Goal: Information Seeking & Learning: Learn about a topic

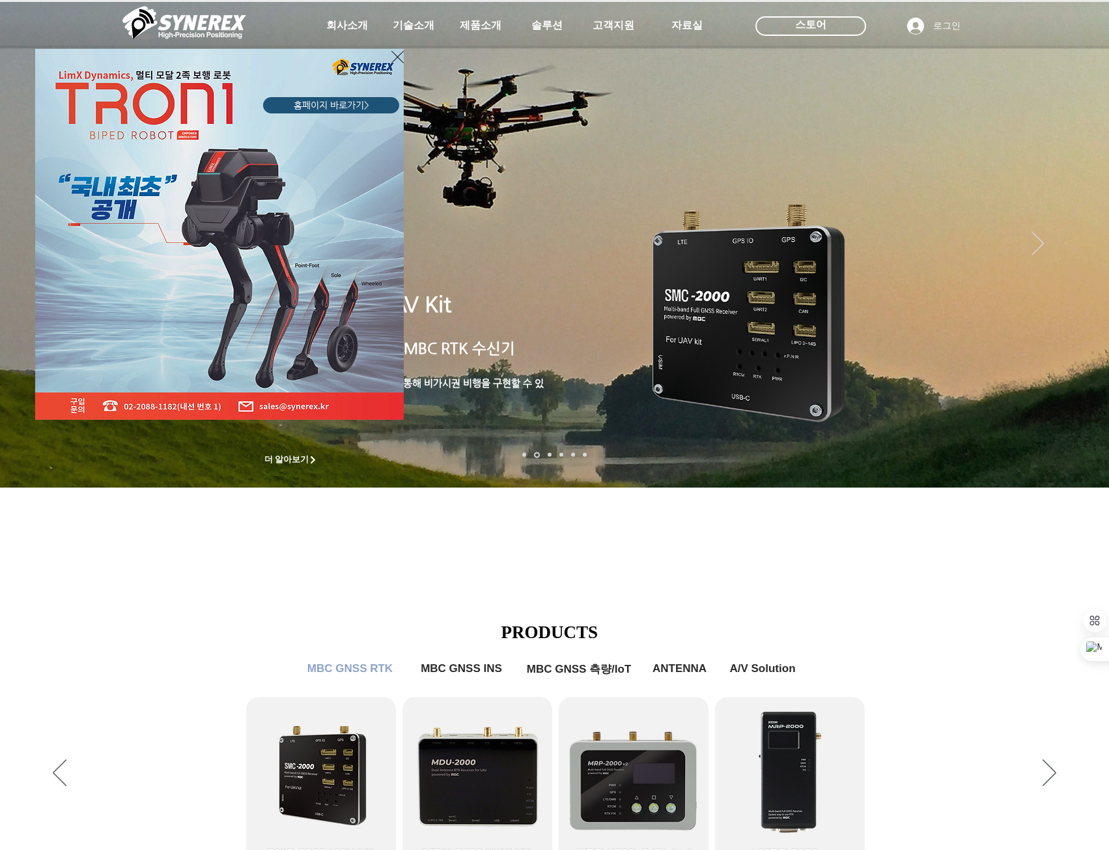
click at [393, 53] on icon "사이트로 돌아가기" at bounding box center [398, 57] width 12 height 12
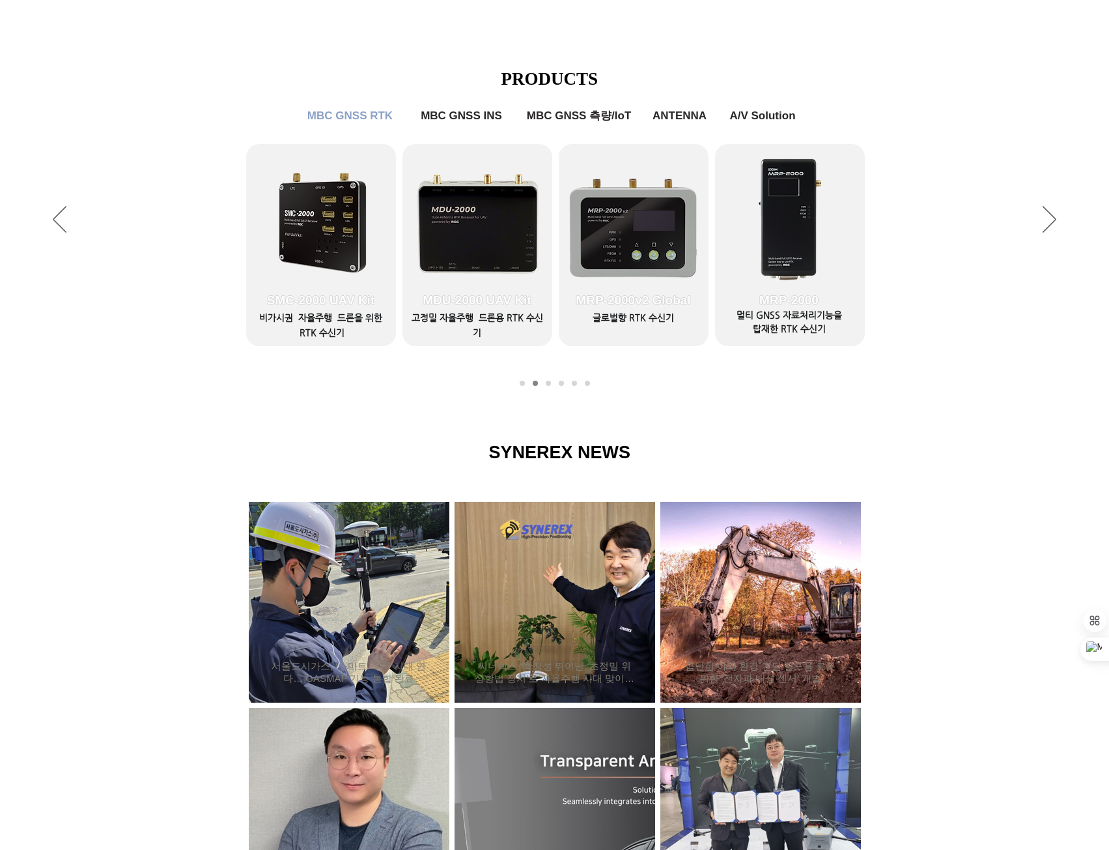
scroll to position [586, 0]
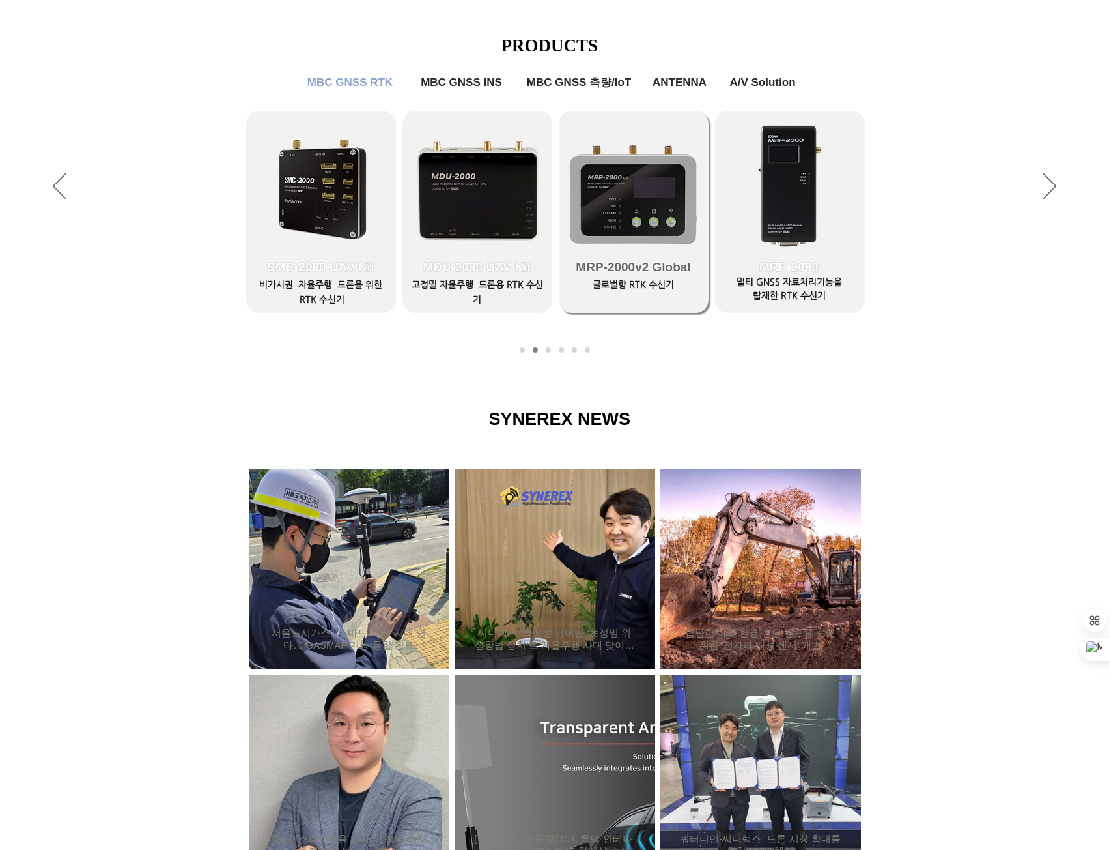
click at [632, 236] on span "MRP-2000v2 Global" at bounding box center [634, 267] width 150 height 91
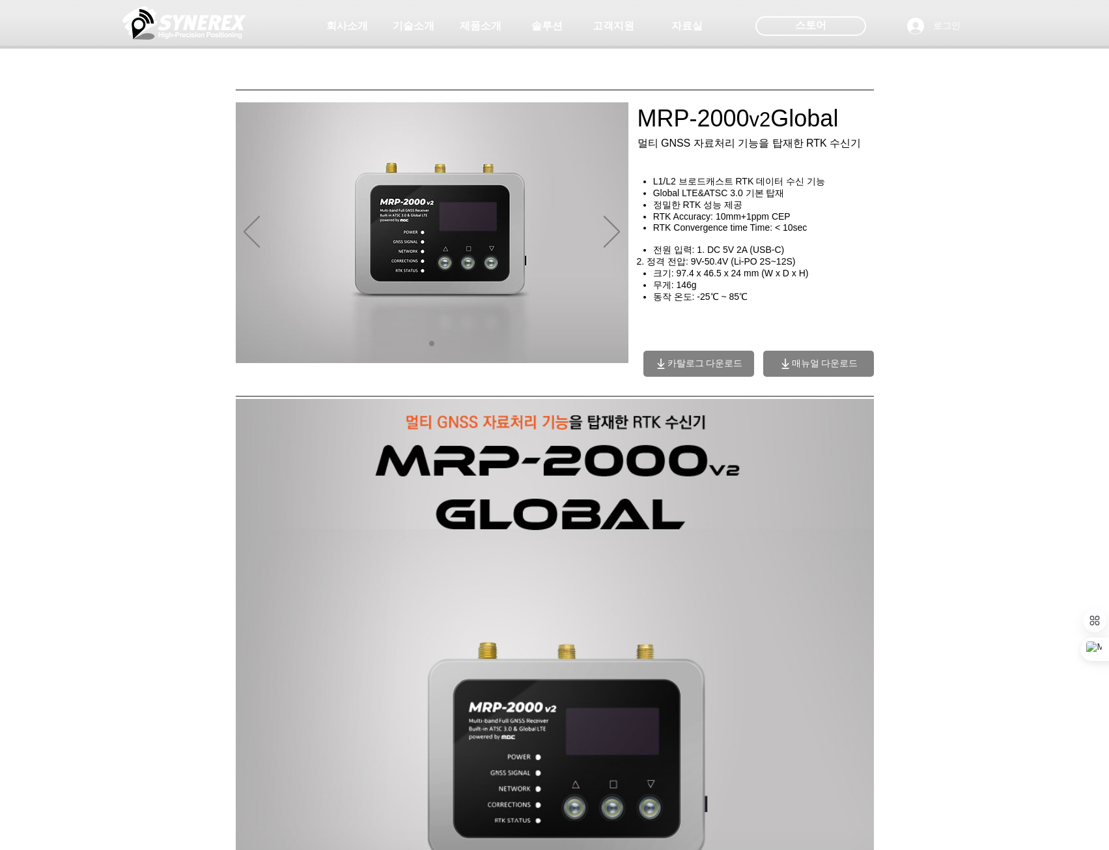
click at [1046, 279] on div "main content" at bounding box center [554, 293] width 1109 height 188
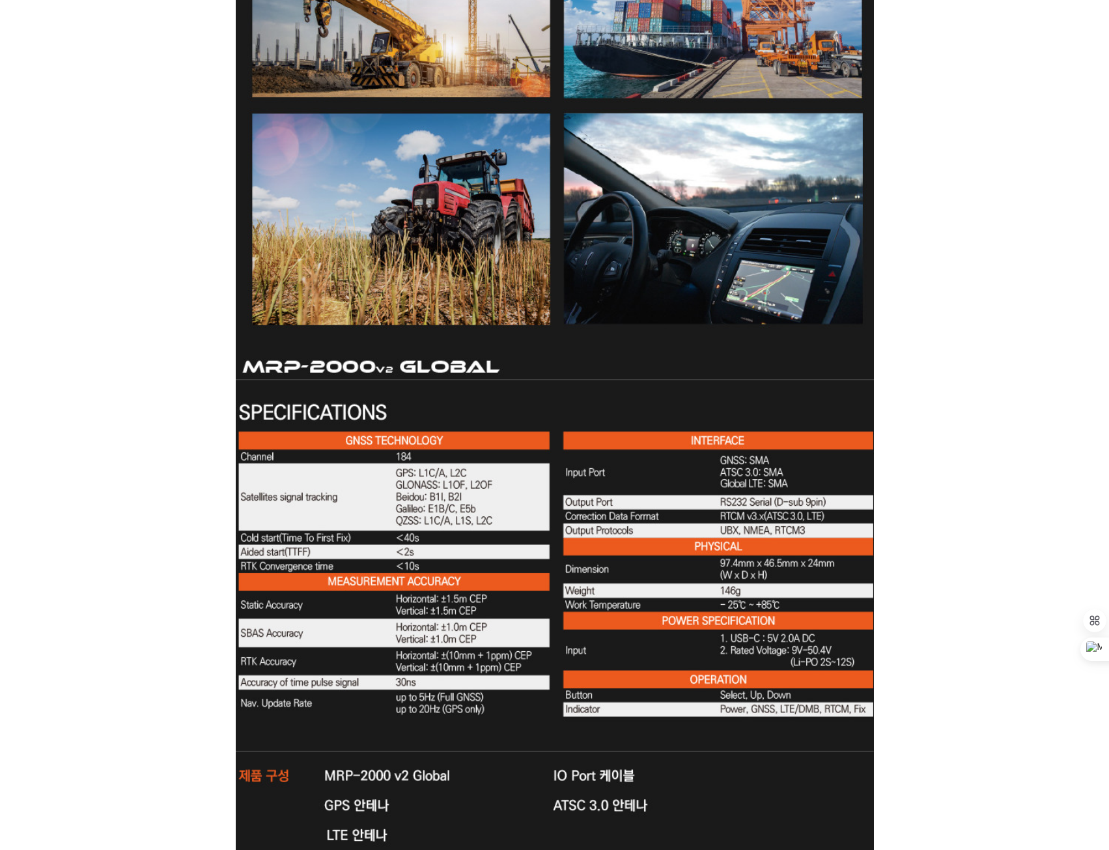
scroll to position [2606, 0]
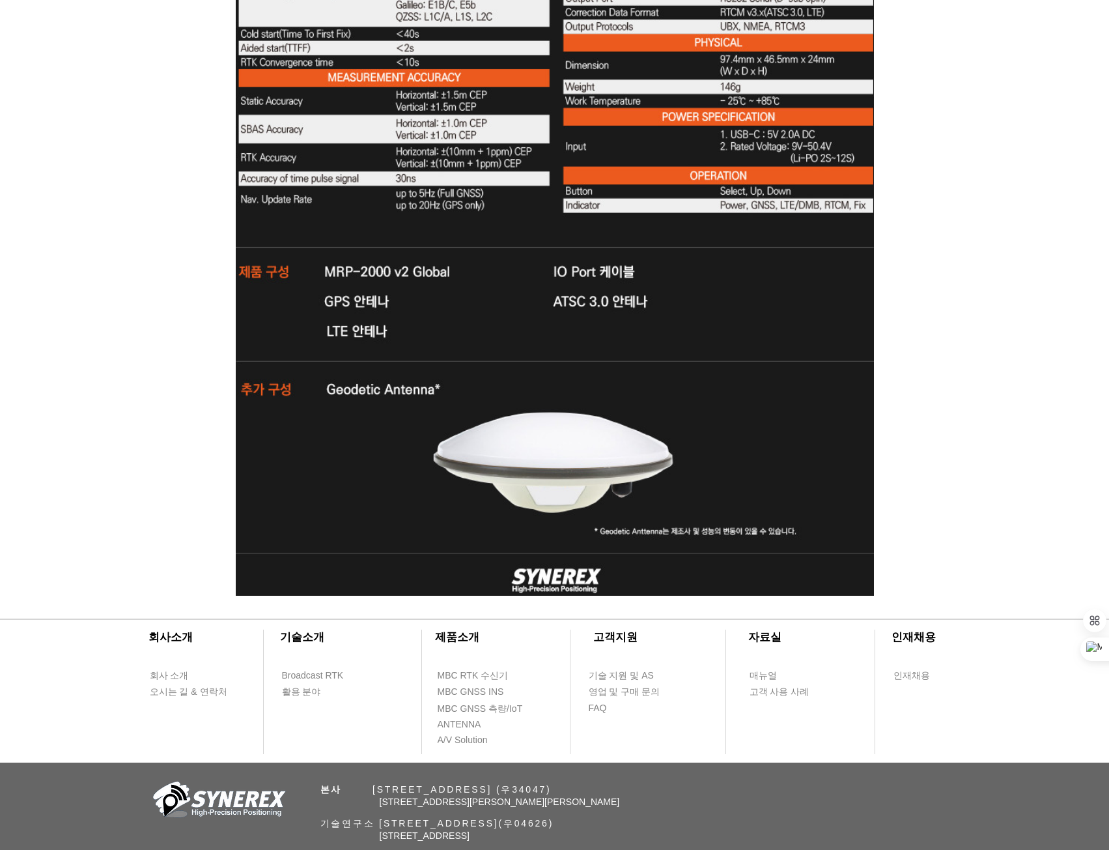
scroll to position [3497, 0]
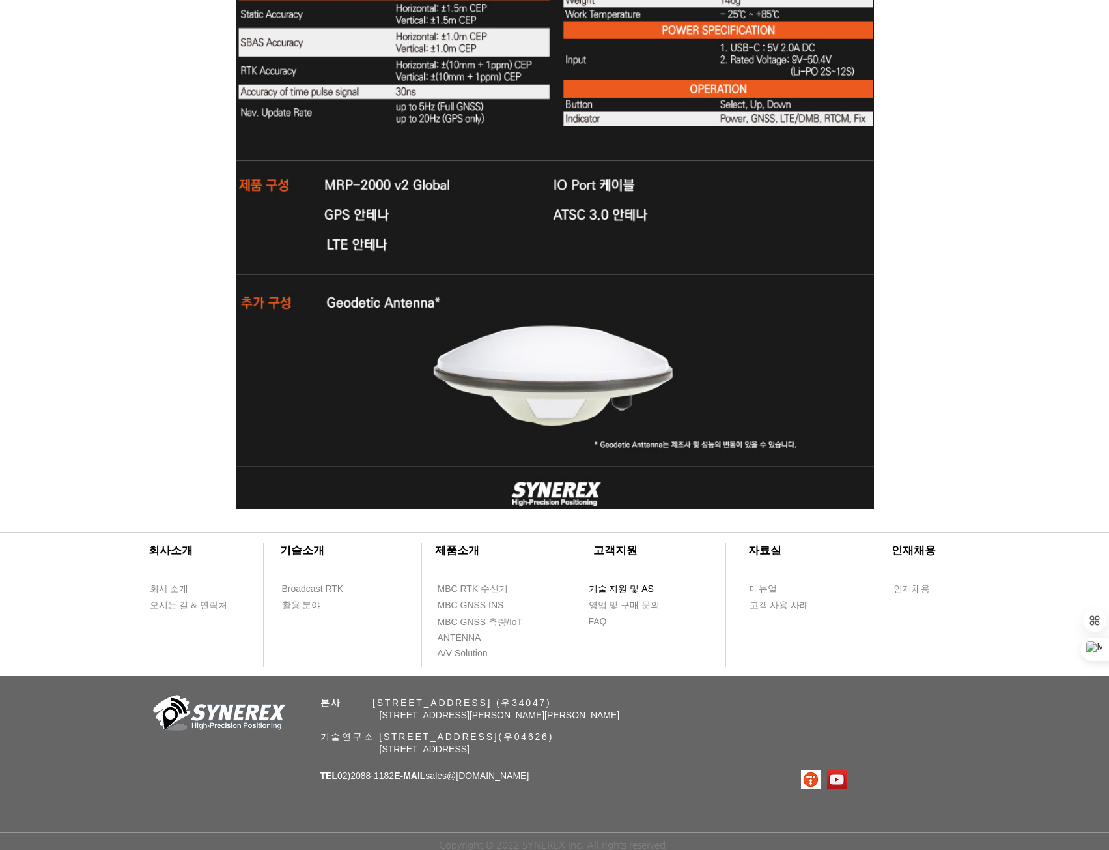
click at [636, 587] on span "기술 지원 및 AS" at bounding box center [621, 588] width 65 height 13
select select "******"
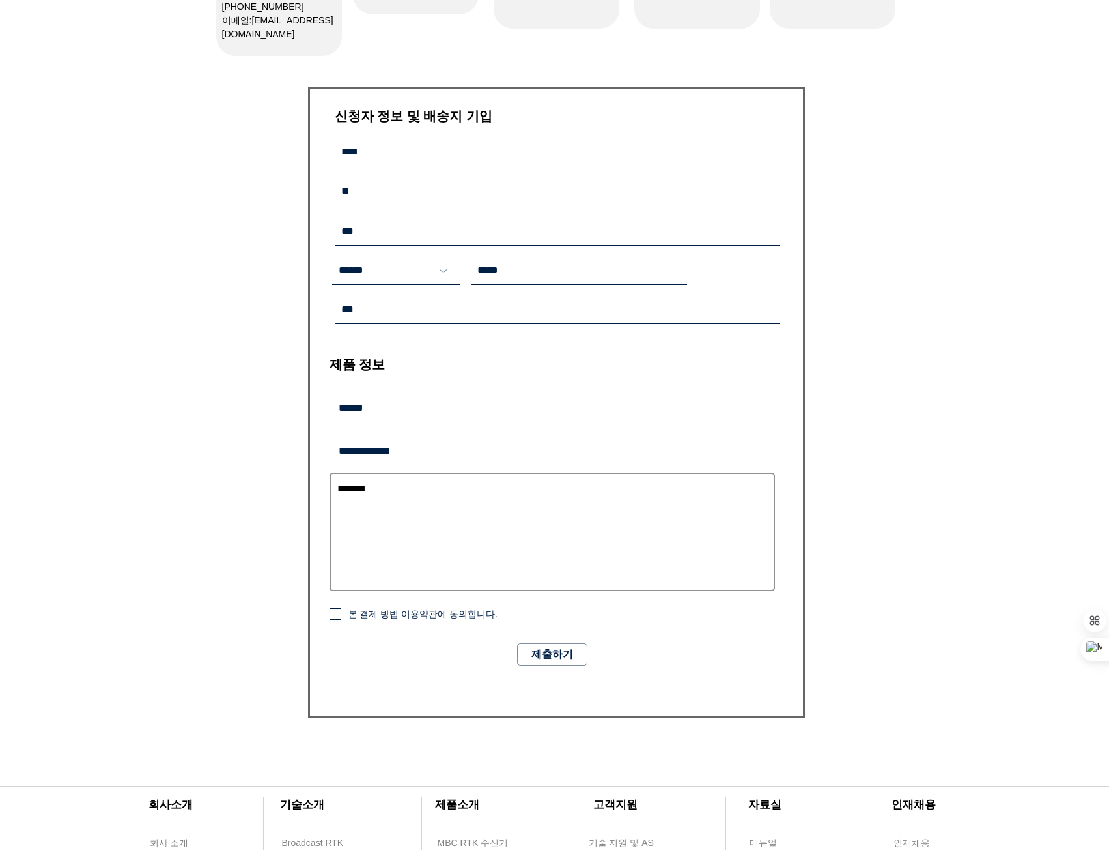
scroll to position [586, 0]
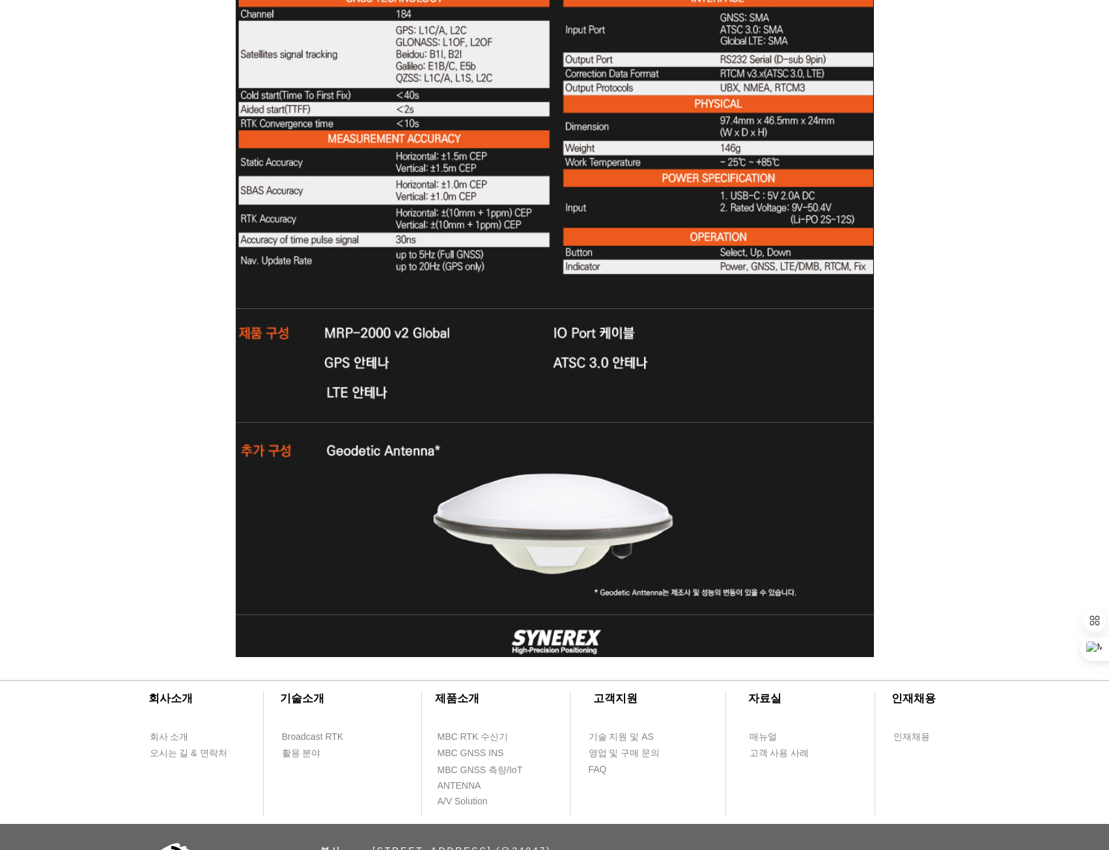
scroll to position [3302, 0]
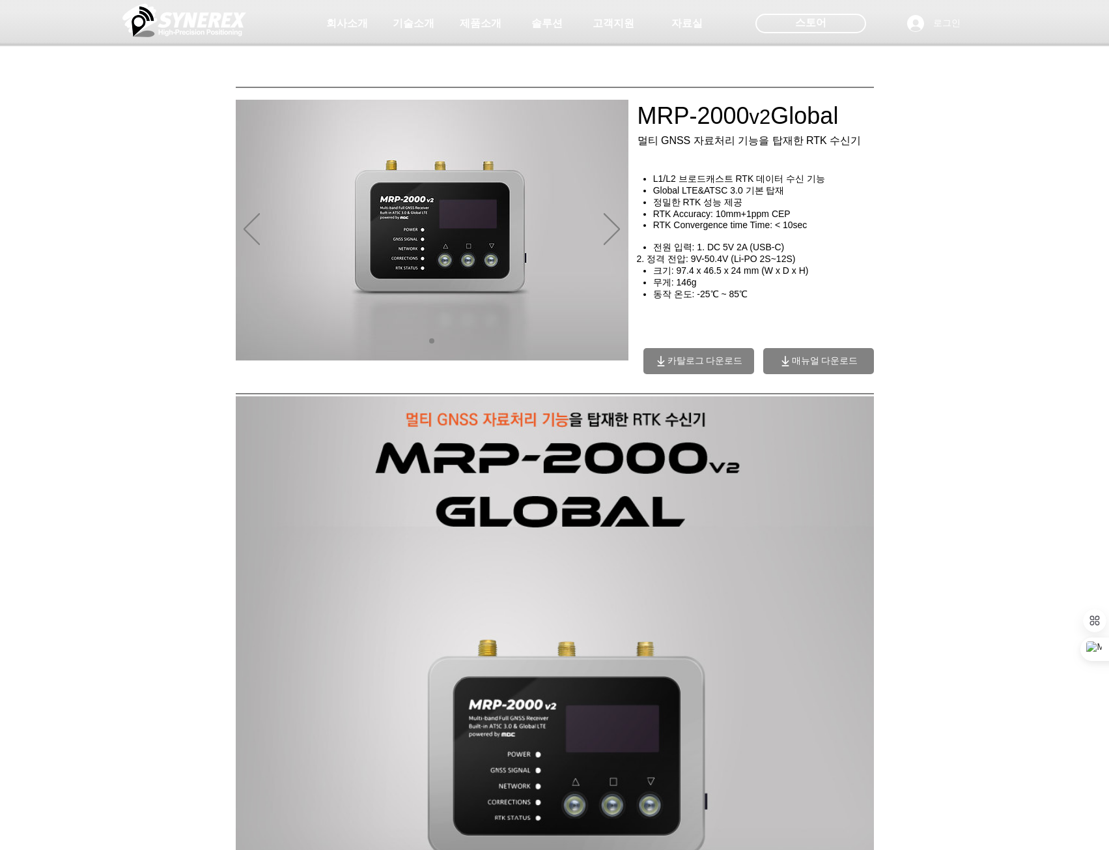
scroll to position [0, 0]
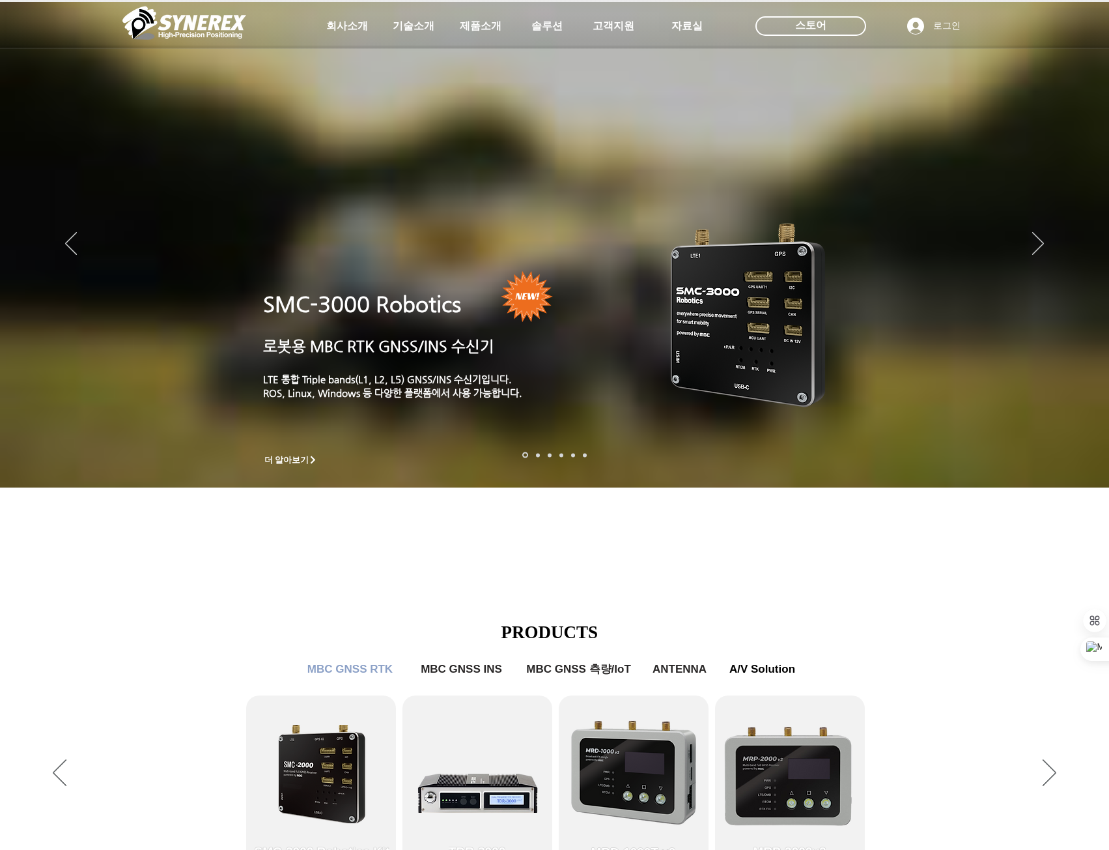
scroll to position [586, 0]
